Goal: Task Accomplishment & Management: Complete application form

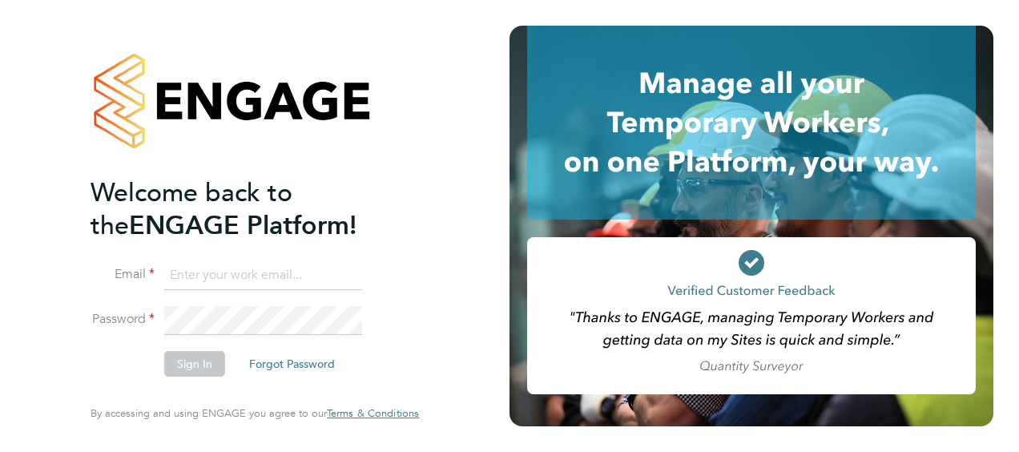
type input "mick.essen@justice.gov.uk"
click at [182, 363] on button "Sign In" at bounding box center [194, 364] width 61 height 26
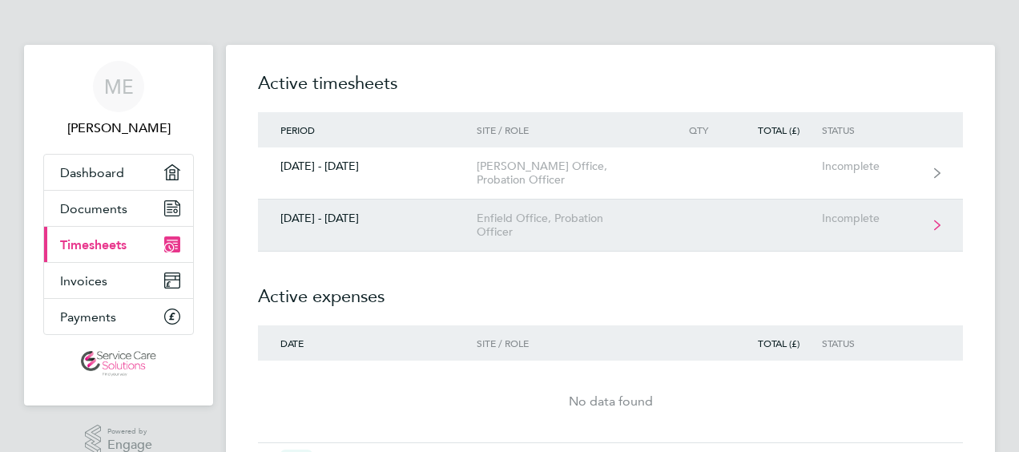
click at [545, 221] on div "Enfield Office, Probation Officer" at bounding box center [568, 225] width 183 height 27
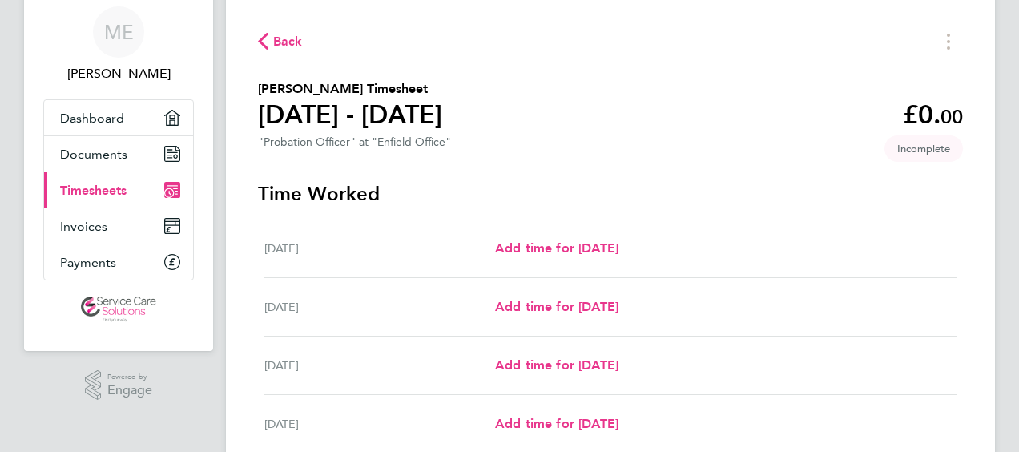
scroll to position [80, 0]
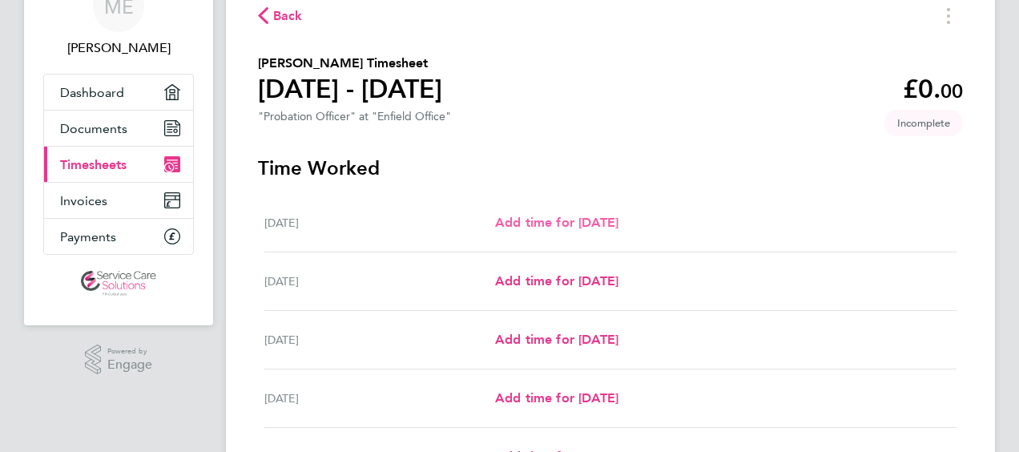
click at [526, 226] on span "Add time for [DATE]" at bounding box center [556, 222] width 123 height 15
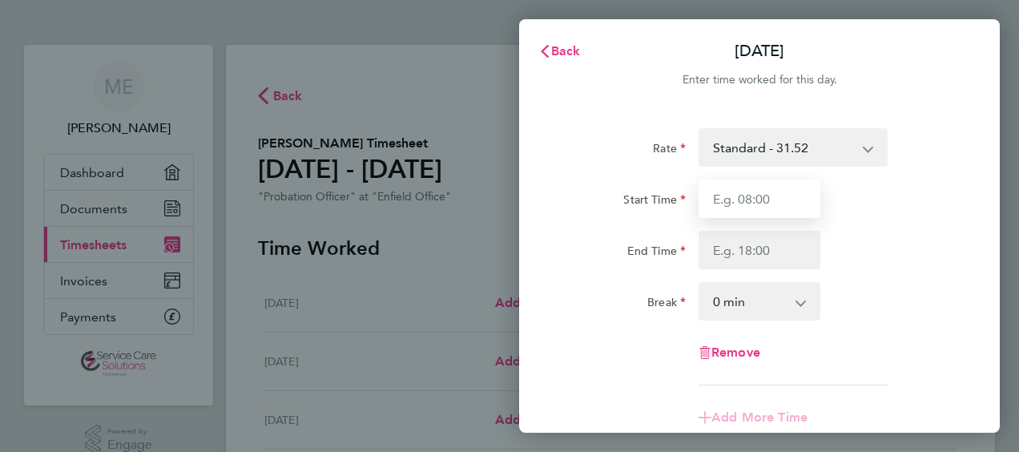
drag, startPoint x: 751, startPoint y: 203, endPoint x: 732, endPoint y: 203, distance: 19.2
click at [751, 203] on input "Start Time" at bounding box center [760, 198] width 122 height 38
type input "09:00"
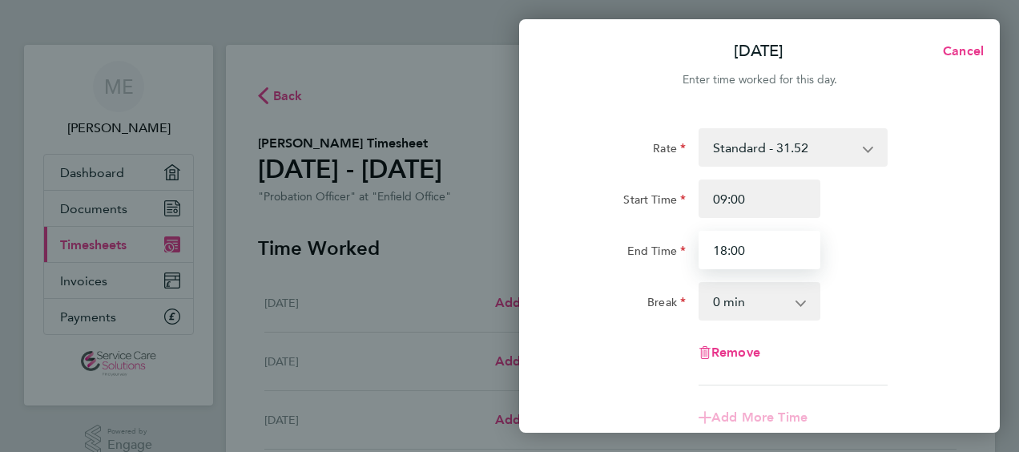
type input "18:00"
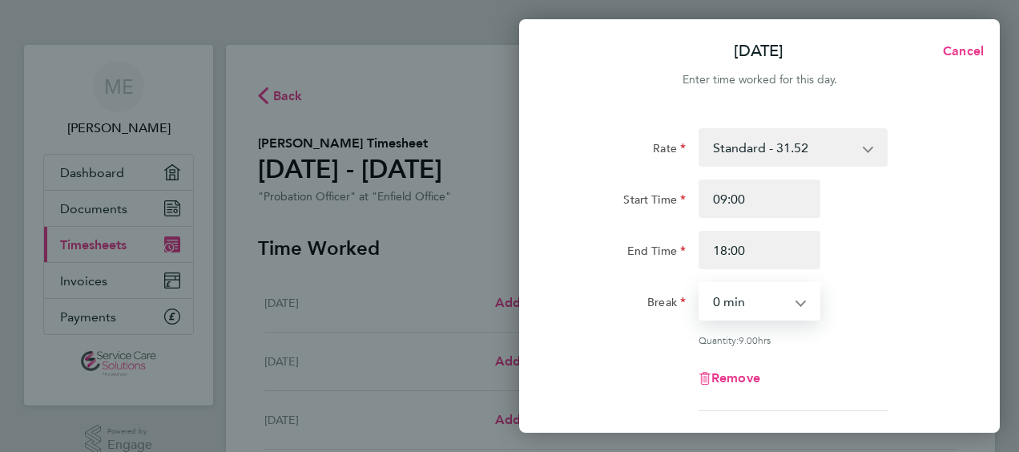
click at [718, 311] on select "0 min 15 min 30 min 45 min 60 min 75 min 90 min" at bounding box center [749, 301] width 99 height 35
select select "30"
click at [700, 284] on select "0 min 15 min 30 min 45 min 60 min 75 min 90 min" at bounding box center [749, 301] width 99 height 35
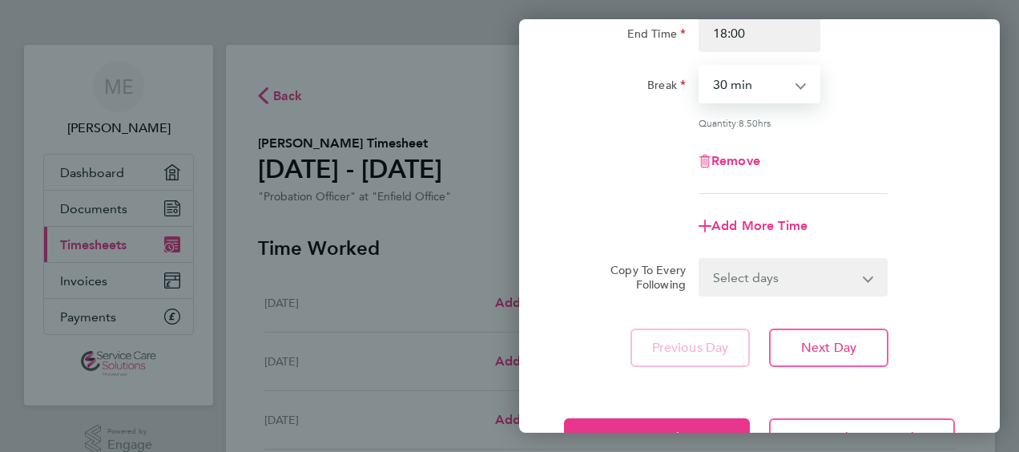
scroll to position [240, 0]
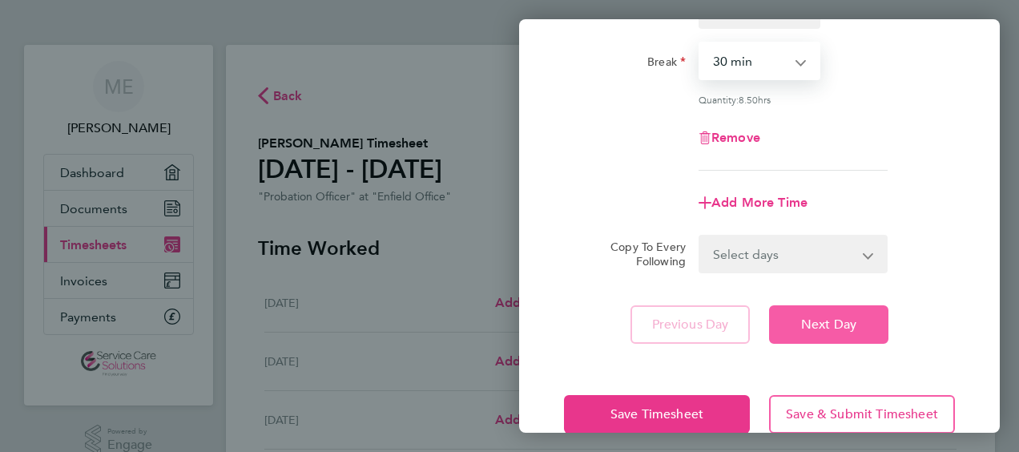
click at [804, 320] on span "Next Day" at bounding box center [828, 324] width 55 height 16
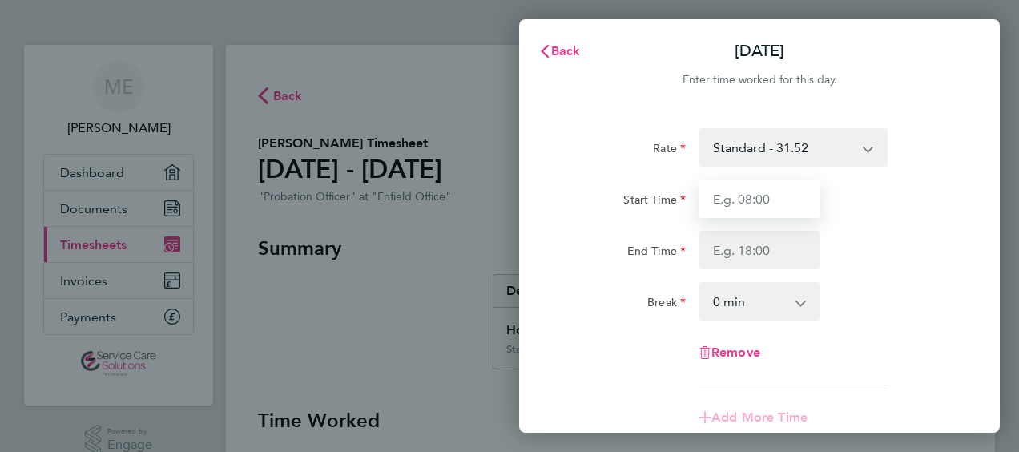
click at [715, 203] on input "Start Time" at bounding box center [760, 198] width 122 height 38
type input "07:00"
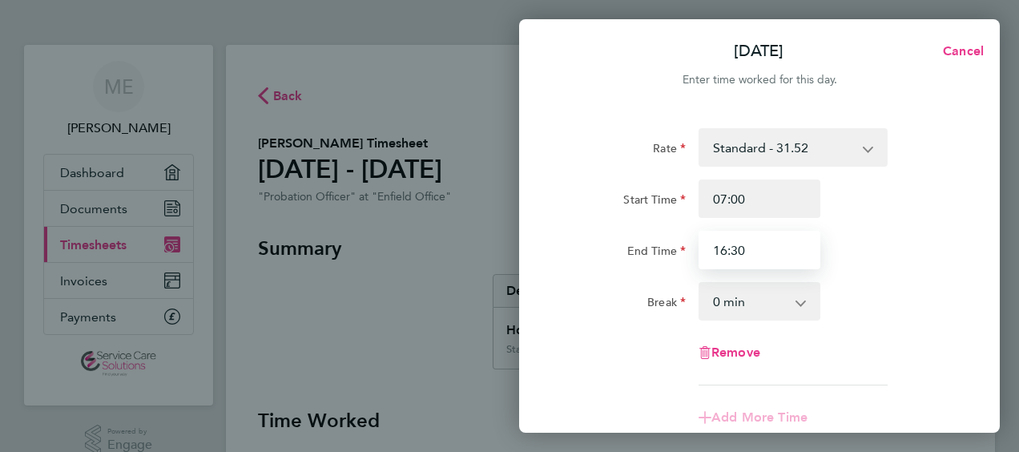
type input "16:30"
click at [747, 301] on select "0 min 15 min 30 min 45 min 60 min 75 min 90 min" at bounding box center [749, 301] width 99 height 35
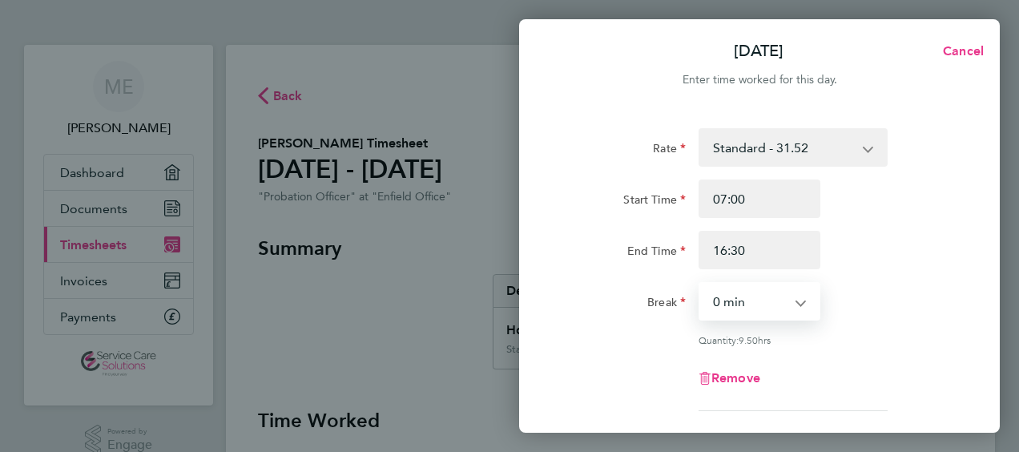
select select "30"
click at [700, 284] on select "0 min 15 min 30 min 45 min 60 min 75 min 90 min" at bounding box center [749, 301] width 99 height 35
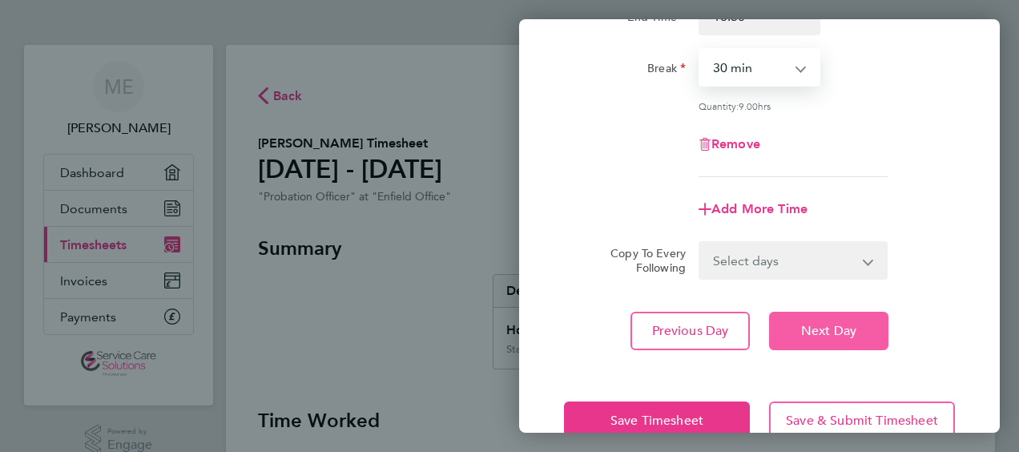
scroll to position [240, 0]
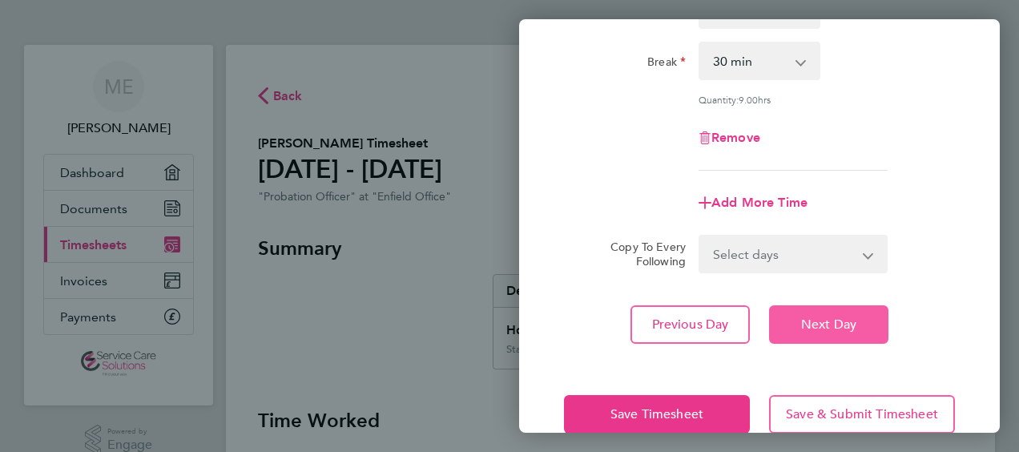
click at [795, 322] on button "Next Day" at bounding box center [828, 324] width 119 height 38
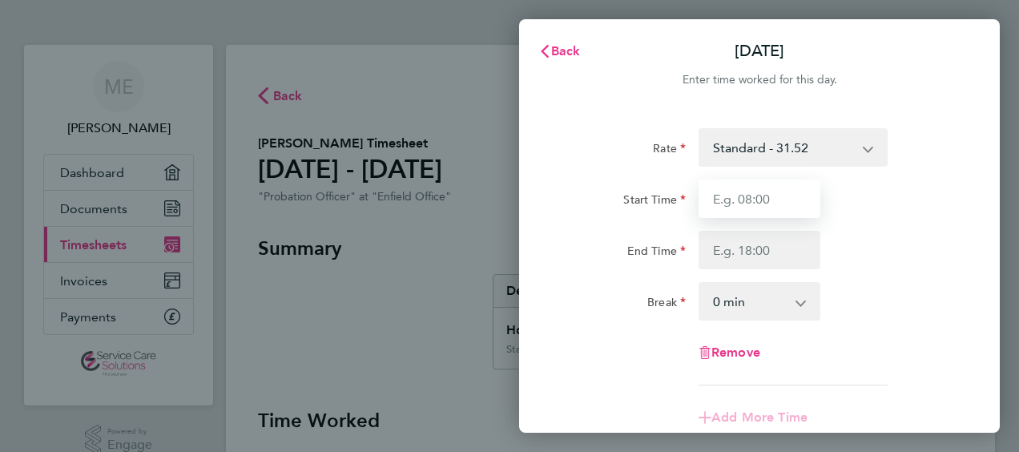
click at [743, 202] on input "Start Time" at bounding box center [760, 198] width 122 height 38
type input "07:30"
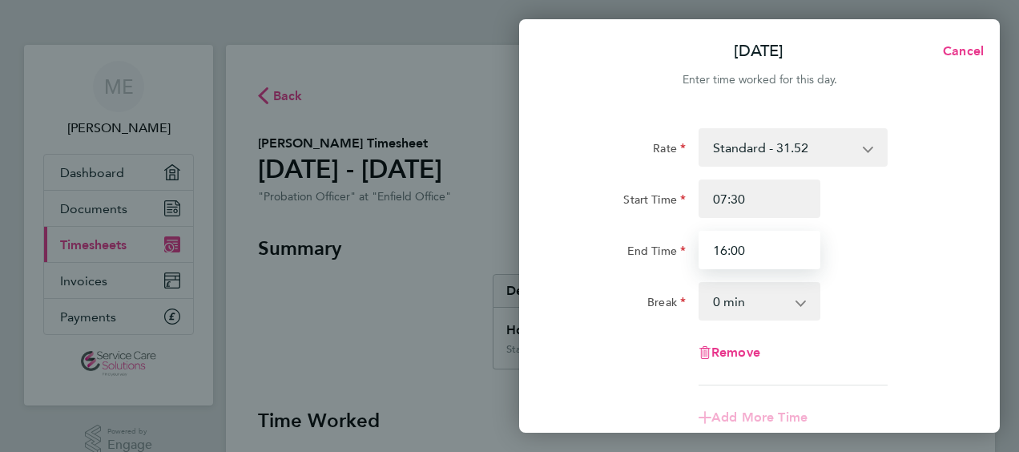
type input "16:00"
click at [741, 298] on select "0 min 15 min 30 min 45 min 60 min 75 min 90 min" at bounding box center [749, 301] width 99 height 35
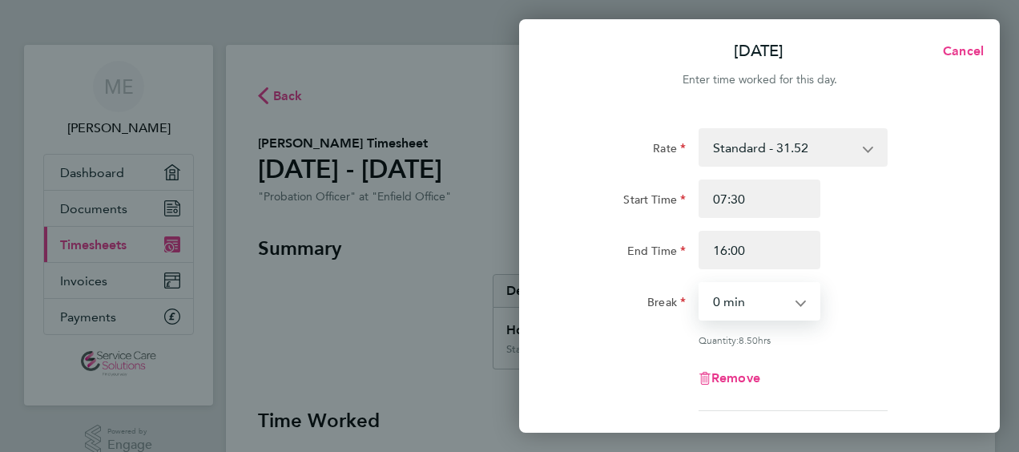
select select "30"
click at [700, 284] on select "0 min 15 min 30 min 45 min 60 min 75 min 90 min" at bounding box center [749, 301] width 99 height 35
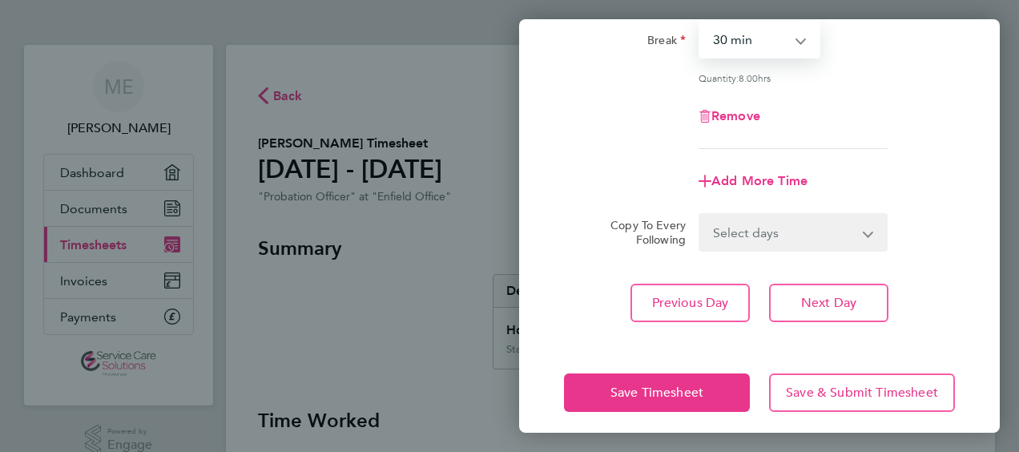
scroll to position [272, 0]
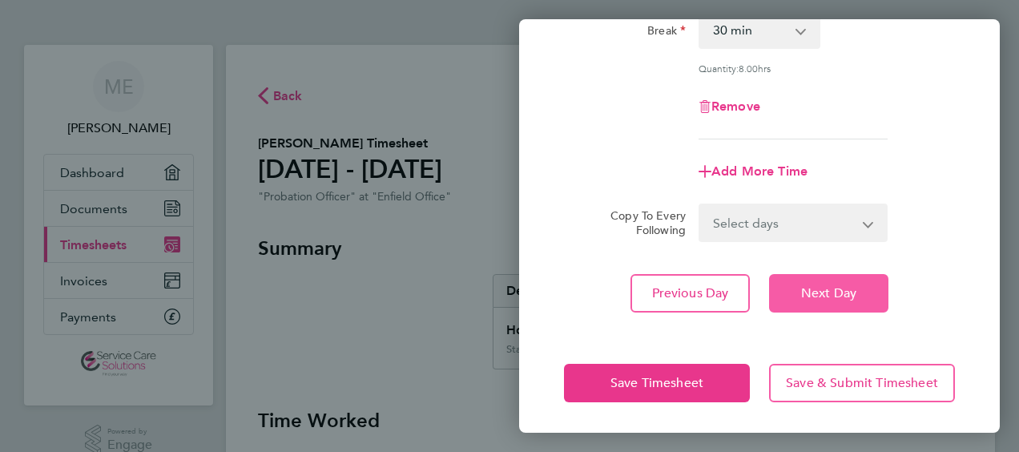
click at [867, 301] on button "Next Day" at bounding box center [828, 293] width 119 height 38
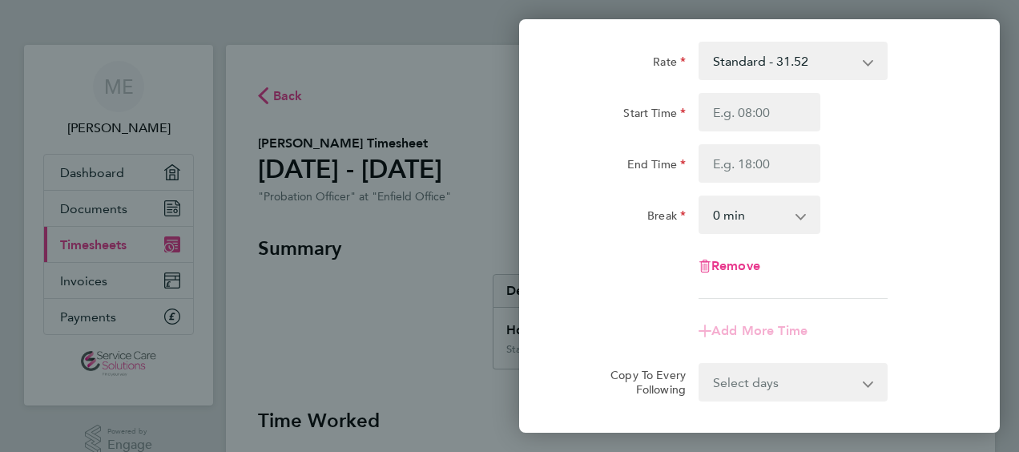
scroll to position [6, 0]
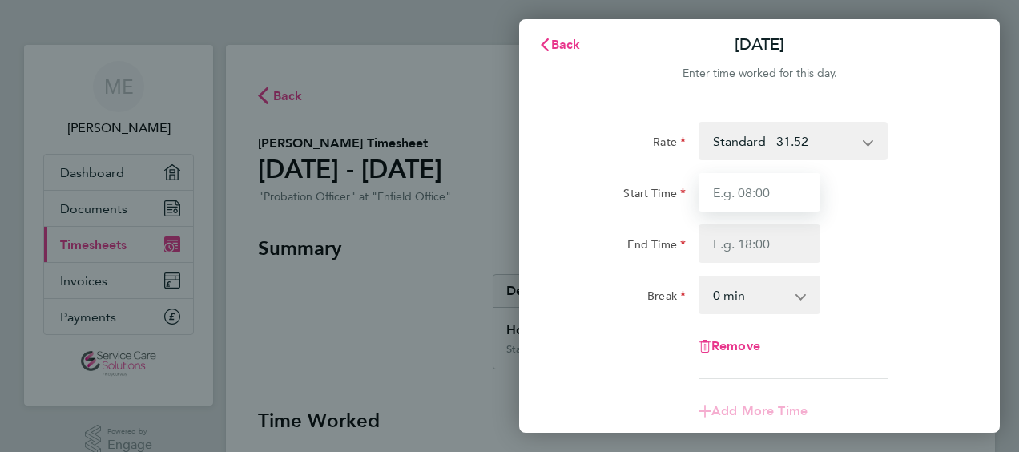
click at [753, 193] on input "Start Time" at bounding box center [760, 192] width 122 height 38
type input "07:30"
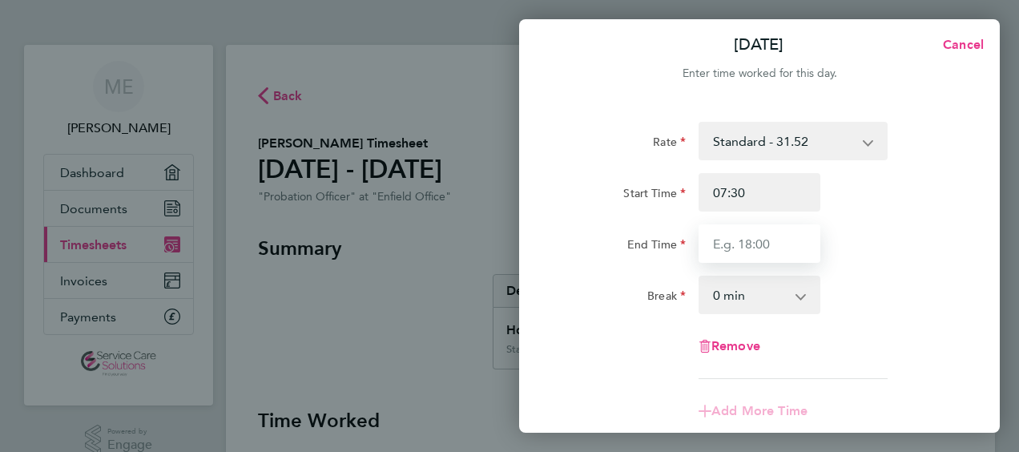
click at [780, 237] on input "End Time" at bounding box center [760, 243] width 122 height 38
type input "17:00"
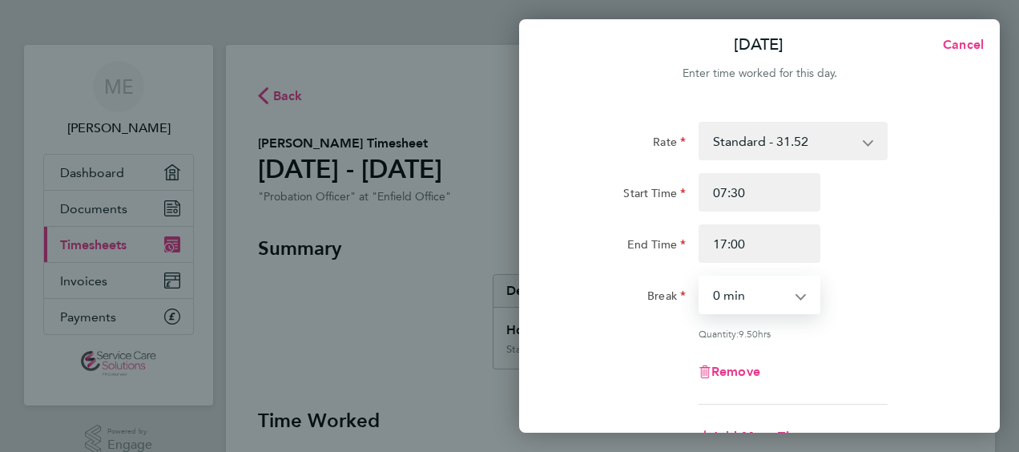
click at [775, 290] on select "0 min 15 min 30 min 45 min 60 min 75 min 90 min" at bounding box center [749, 294] width 99 height 35
select select "30"
click at [700, 277] on select "0 min 15 min 30 min 45 min 60 min 75 min 90 min" at bounding box center [749, 294] width 99 height 35
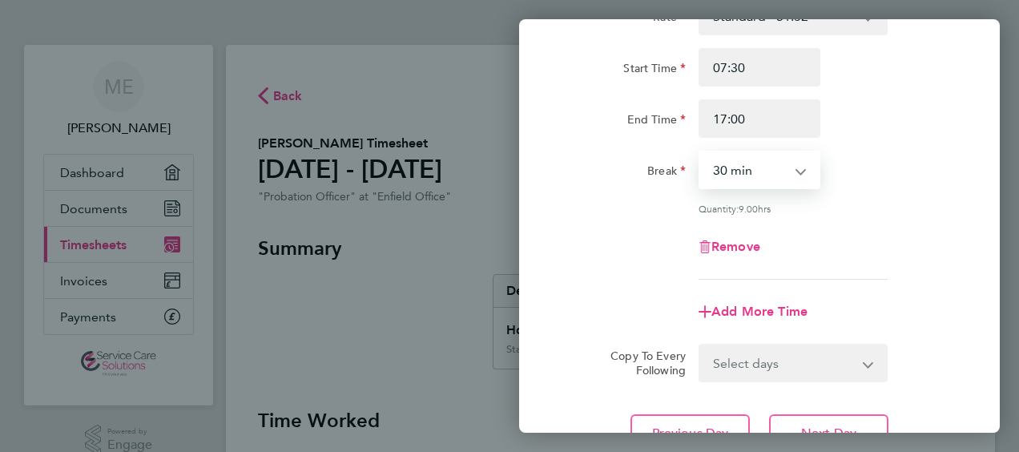
scroll to position [167, 0]
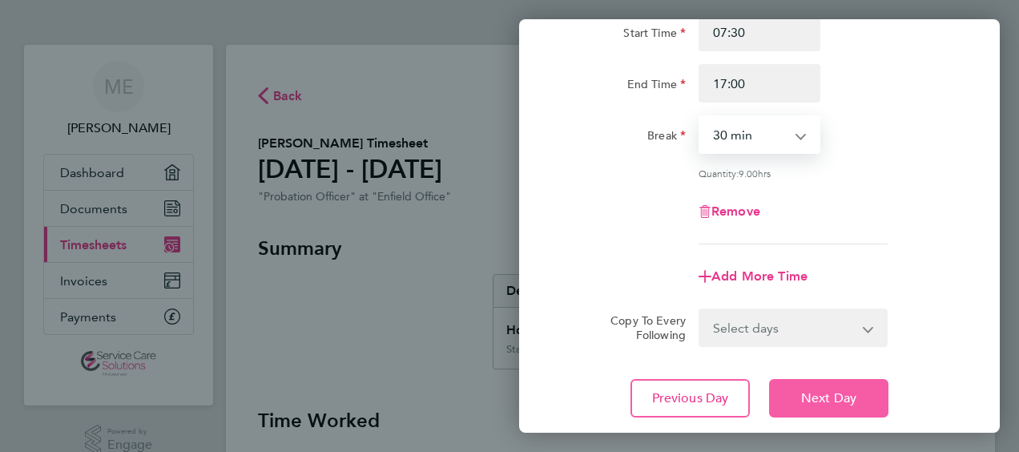
click at [802, 398] on span "Next Day" at bounding box center [828, 398] width 55 height 16
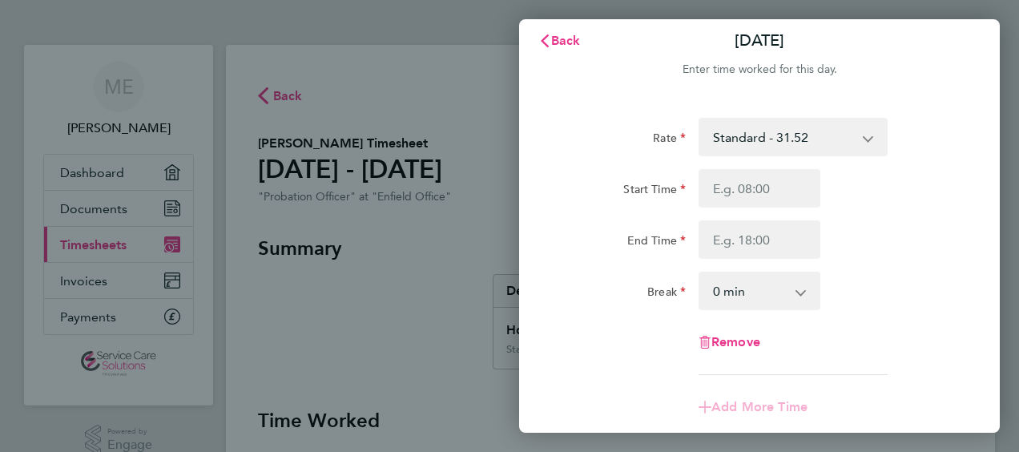
scroll to position [6, 0]
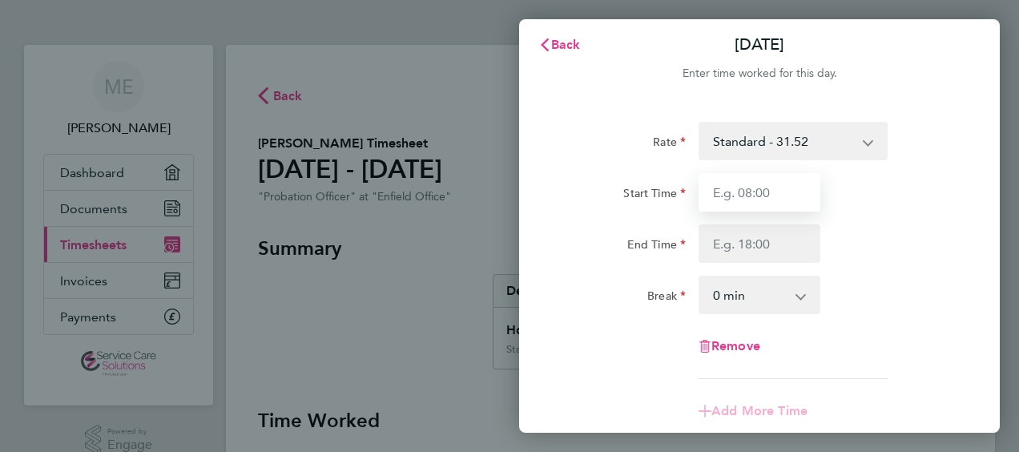
click at [707, 187] on input "Start Time" at bounding box center [760, 192] width 122 height 38
type input "07:30"
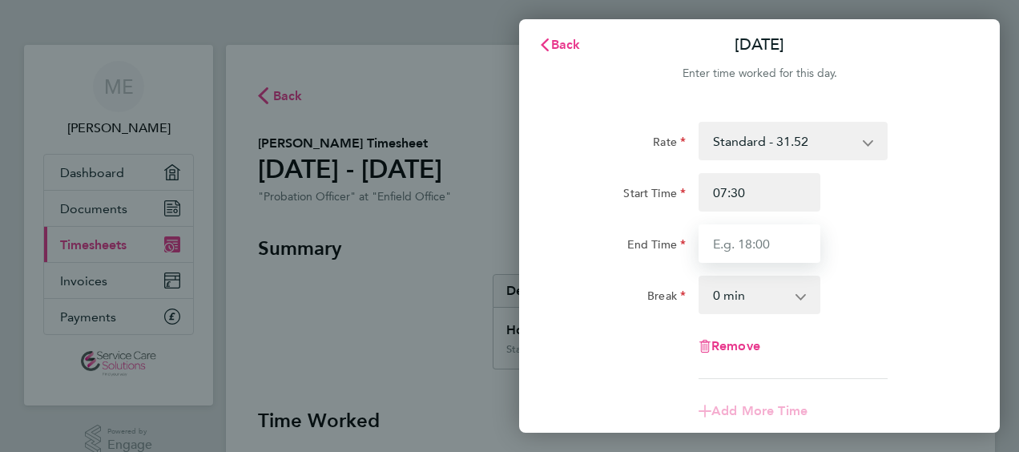
click at [726, 246] on input "End Time" at bounding box center [760, 243] width 122 height 38
click at [715, 285] on select "0 min 15 min 30 min 45 min 60 min 75 min 90 min" at bounding box center [749, 294] width 99 height 35
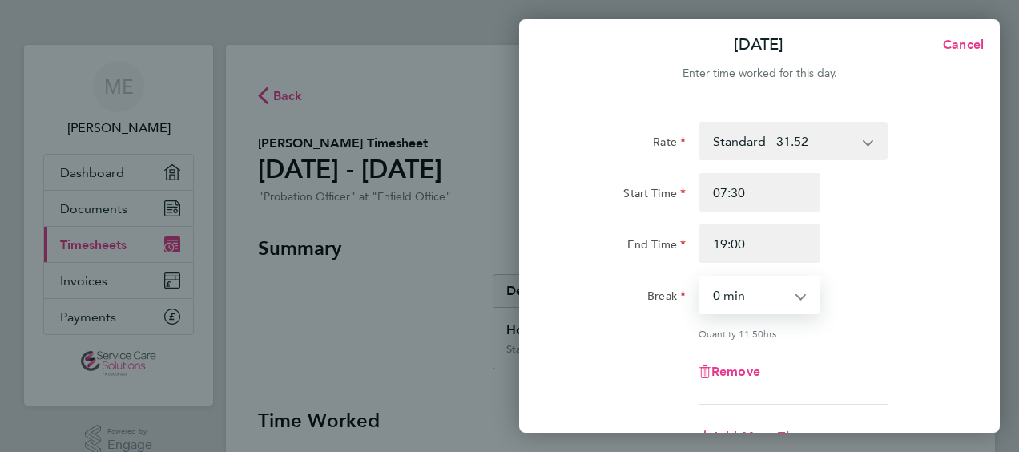
click at [700, 277] on select "0 min 15 min 30 min 45 min 60 min 75 min 90 min" at bounding box center [749, 294] width 99 height 35
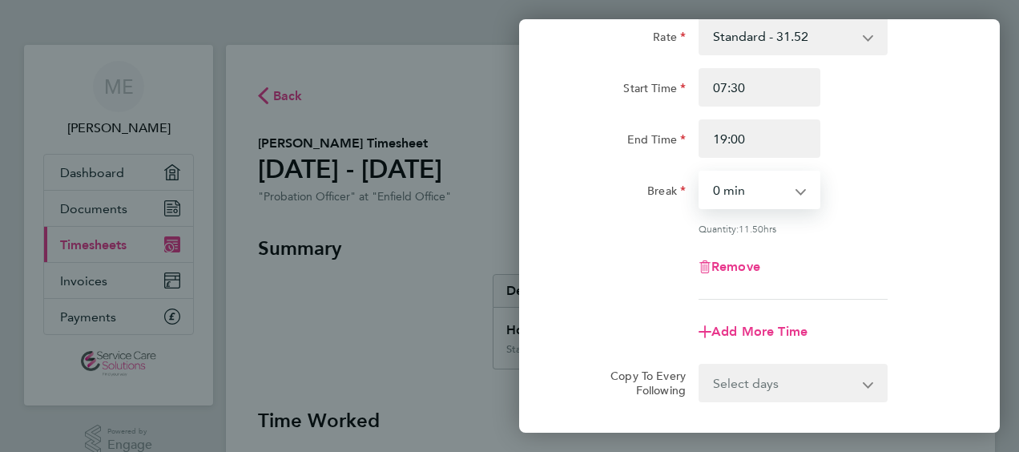
scroll to position [87, 0]
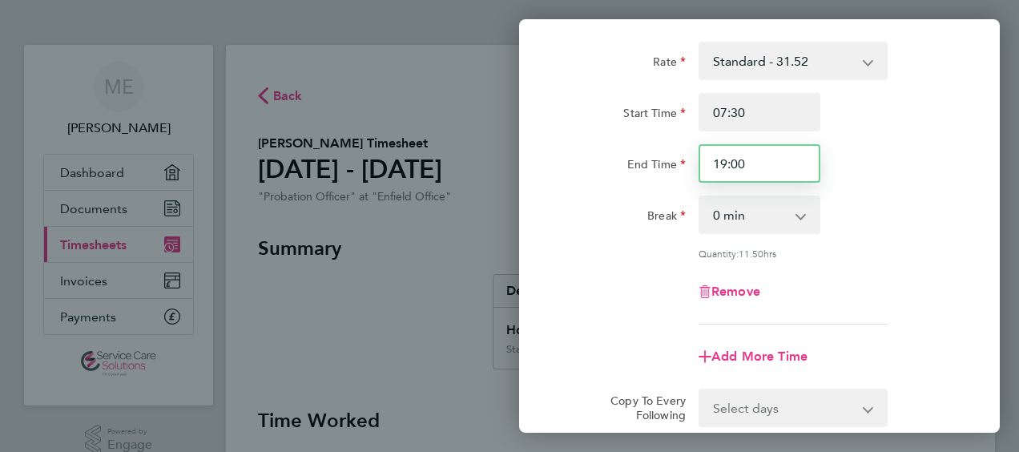
click at [748, 156] on input "19:00" at bounding box center [760, 163] width 122 height 38
type input "10:00"
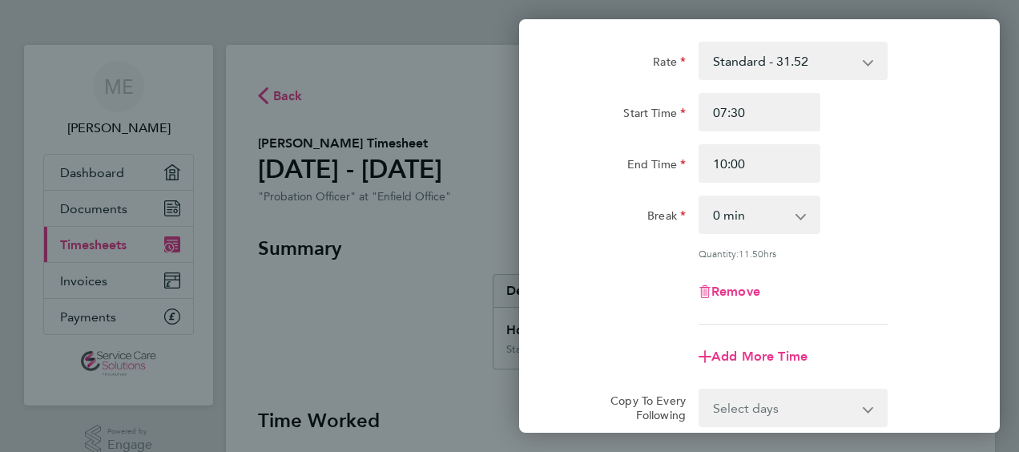
click at [747, 226] on select "0 min 15 min 30 min 45 min 60 min 75 min 90 min" at bounding box center [749, 214] width 99 height 35
click at [700, 197] on select "0 min 15 min 30 min 45 min 60 min 75 min 90 min" at bounding box center [749, 214] width 99 height 35
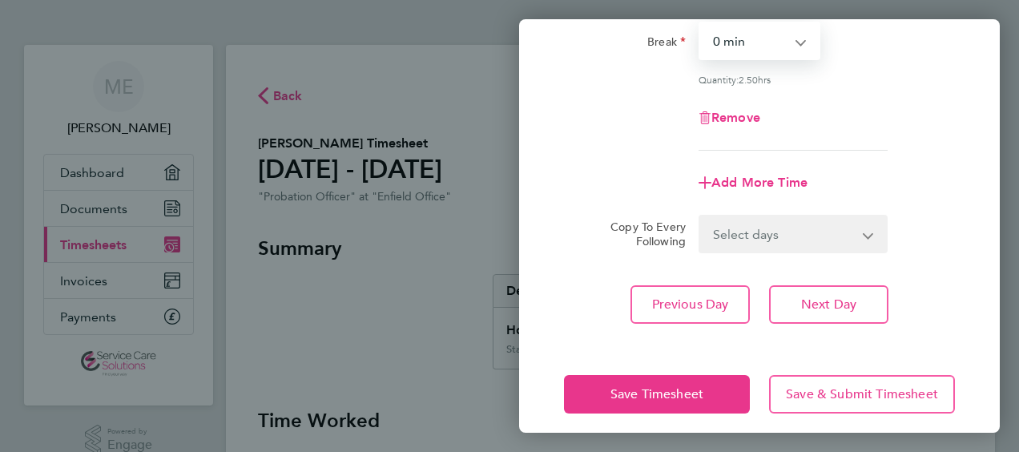
scroll to position [272, 0]
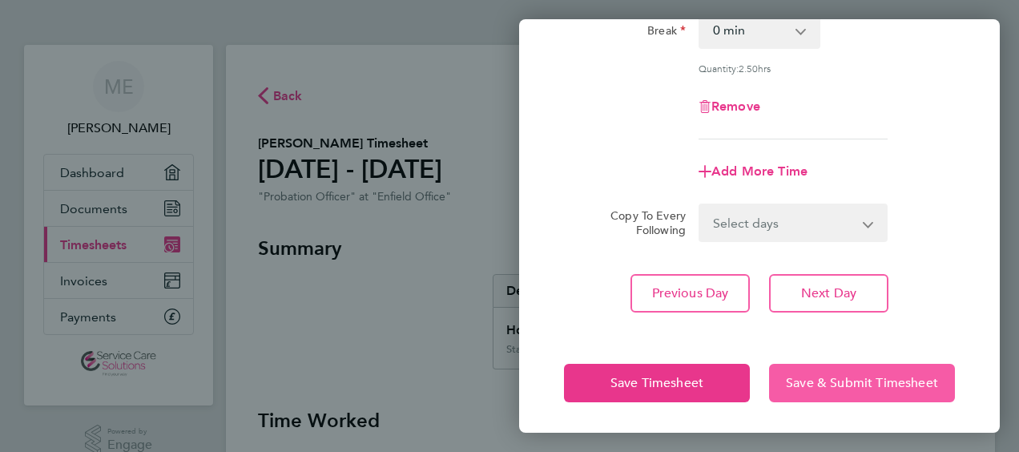
click at [848, 391] on button "Save & Submit Timesheet" at bounding box center [862, 383] width 186 height 38
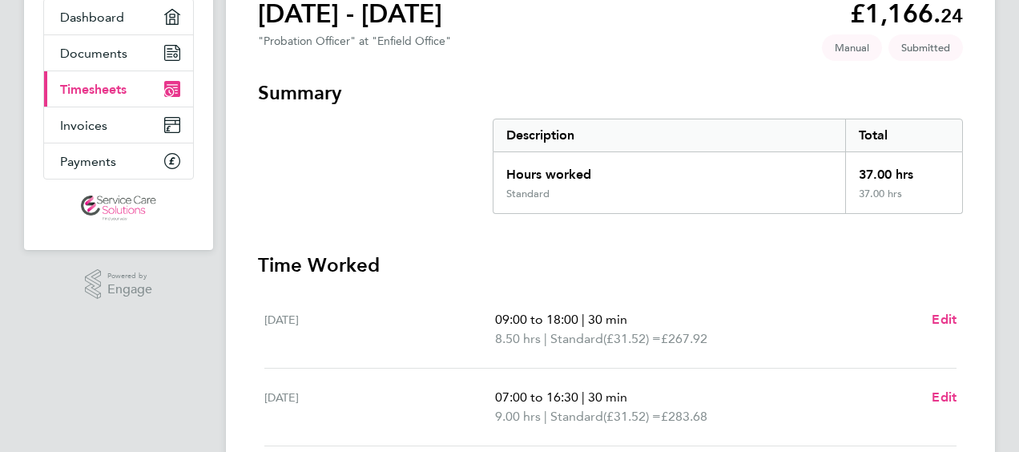
scroll to position [160, 0]
